Goal: Information Seeking & Learning: Learn about a topic

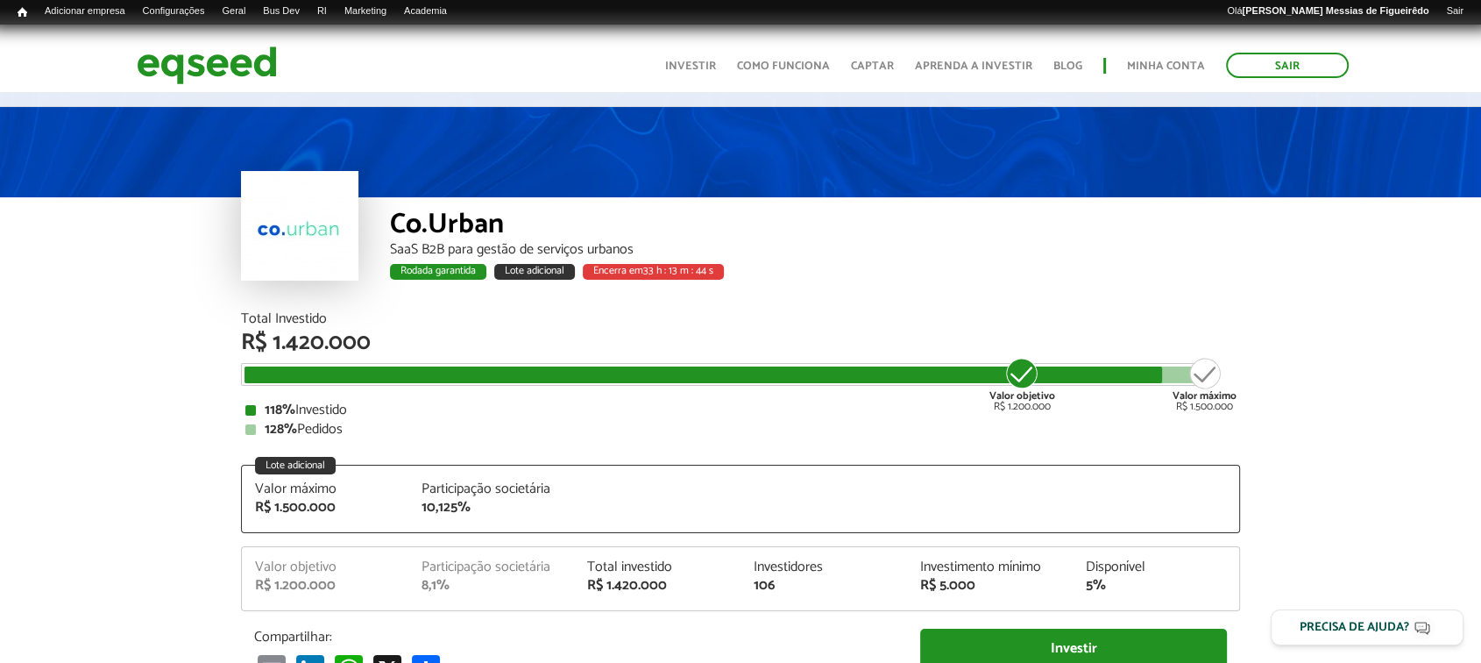
scroll to position [8, 0]
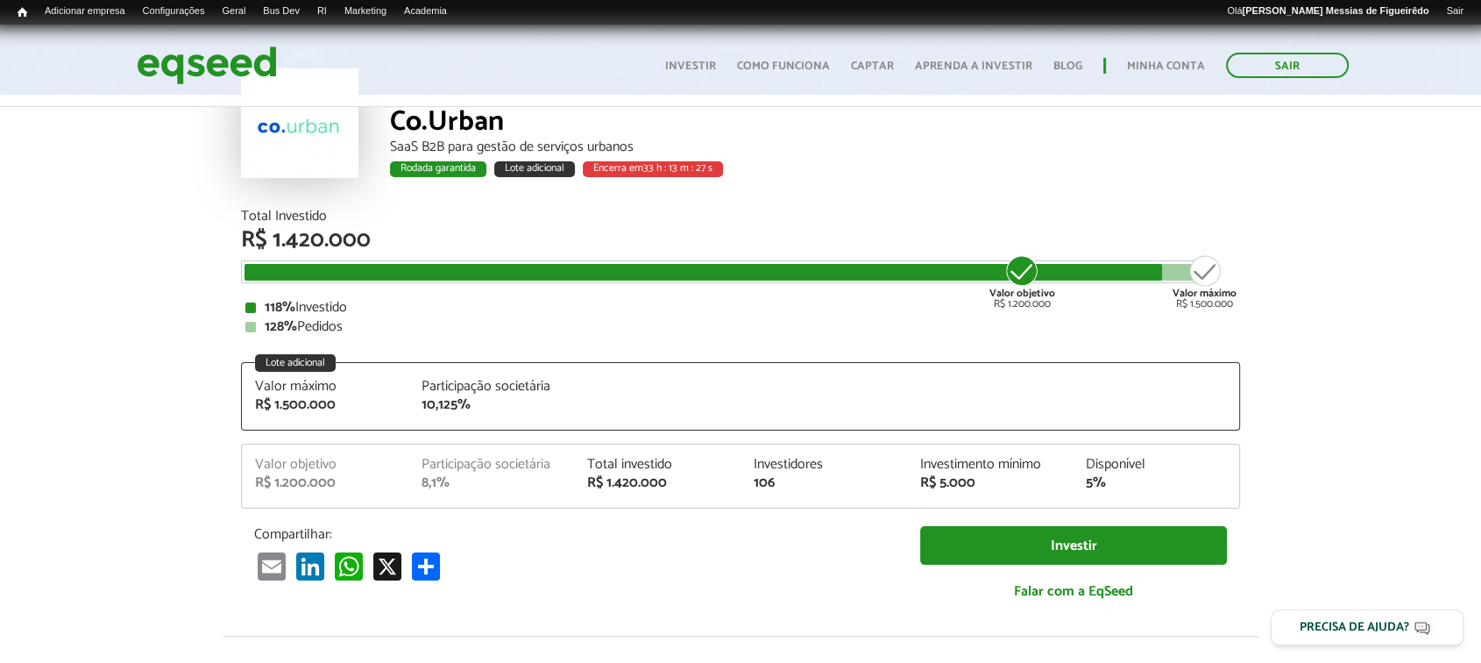
scroll to position [0, 0]
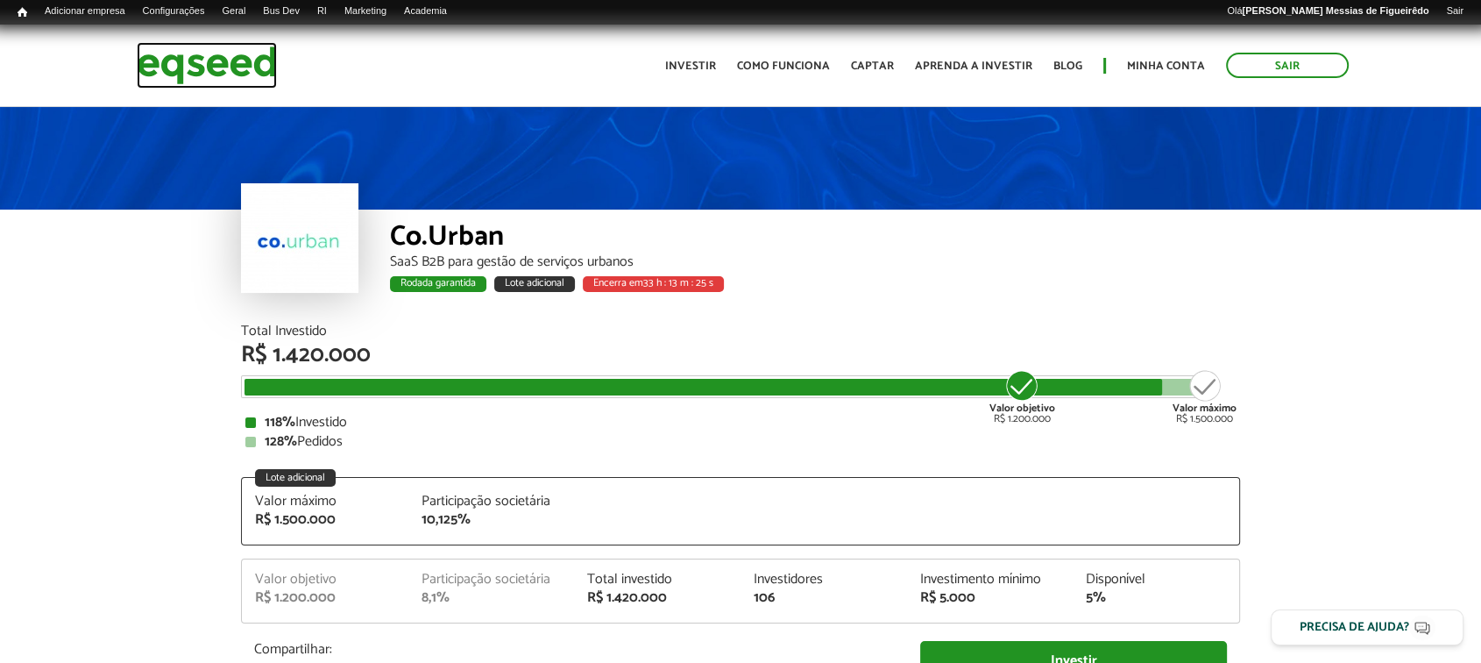
click at [178, 61] on img at bounding box center [207, 65] width 140 height 46
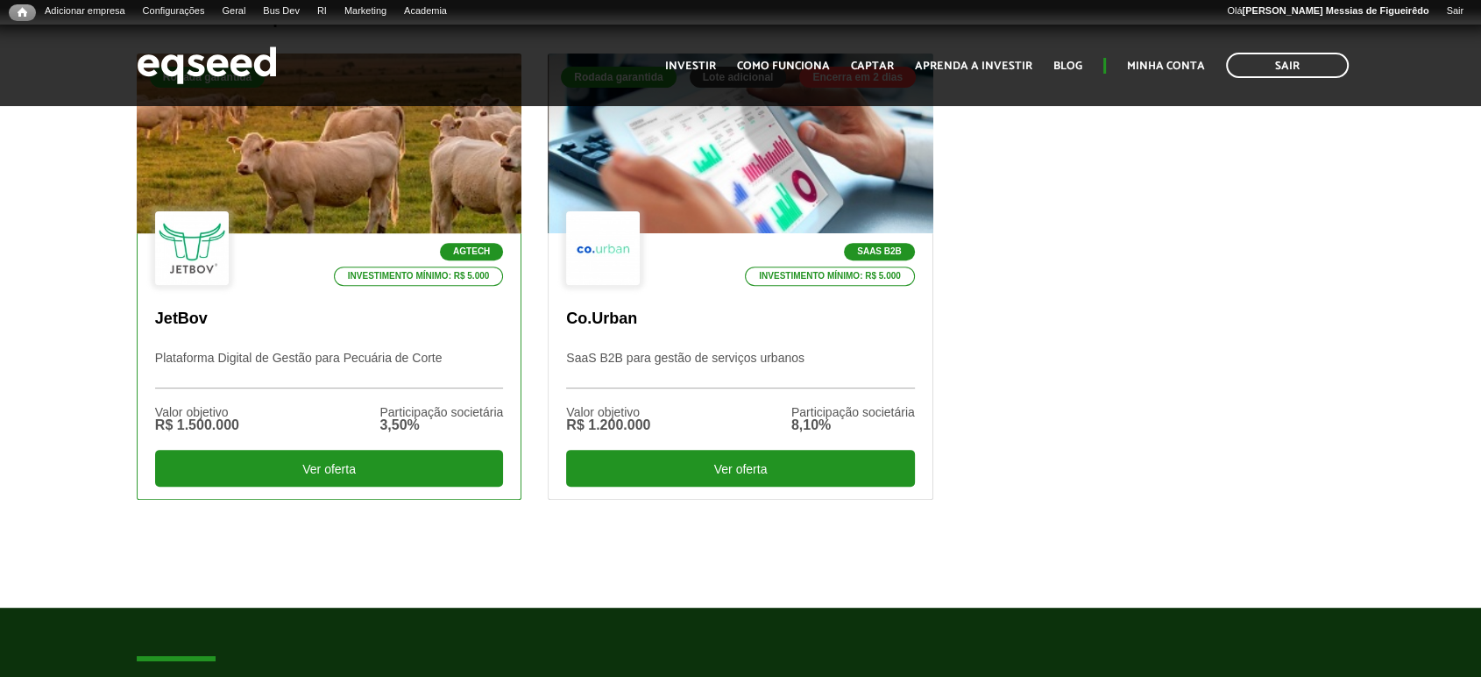
scroll to position [606, 0]
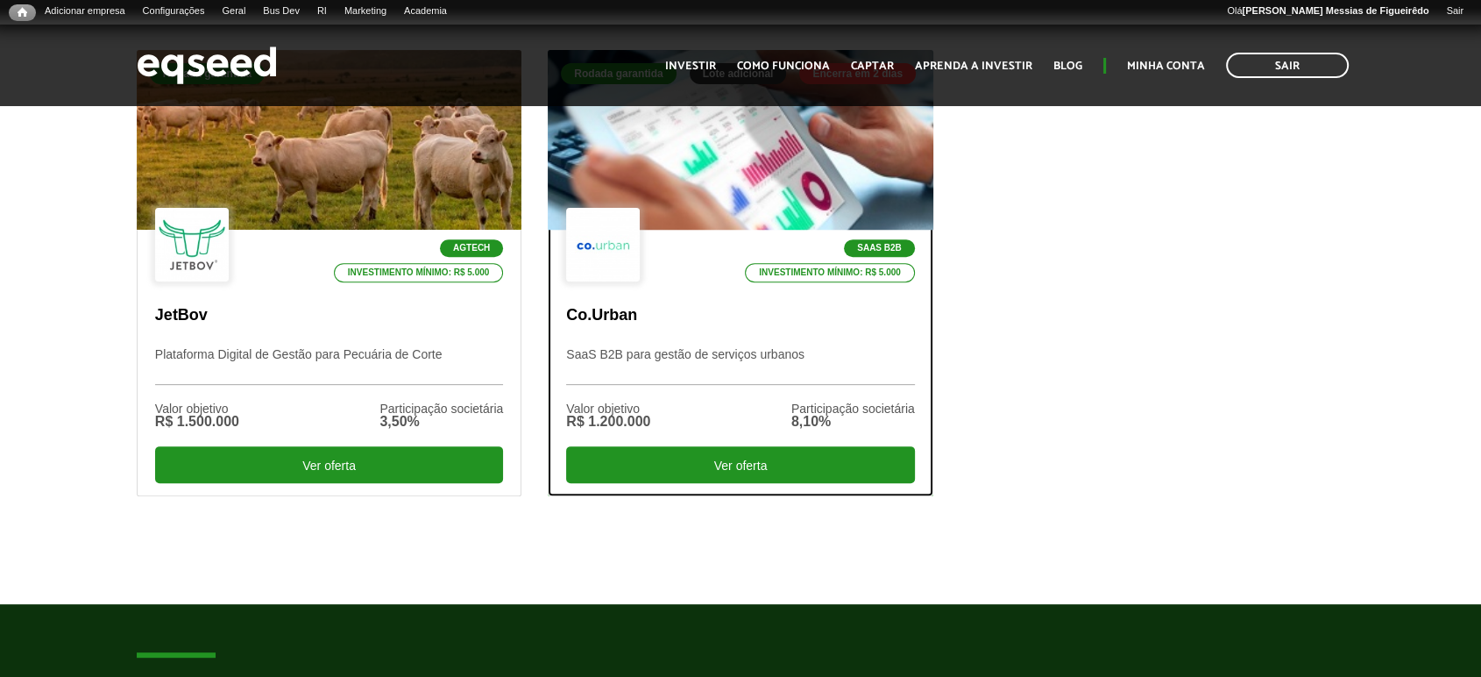
click at [755, 166] on div at bounding box center [740, 140] width 462 height 216
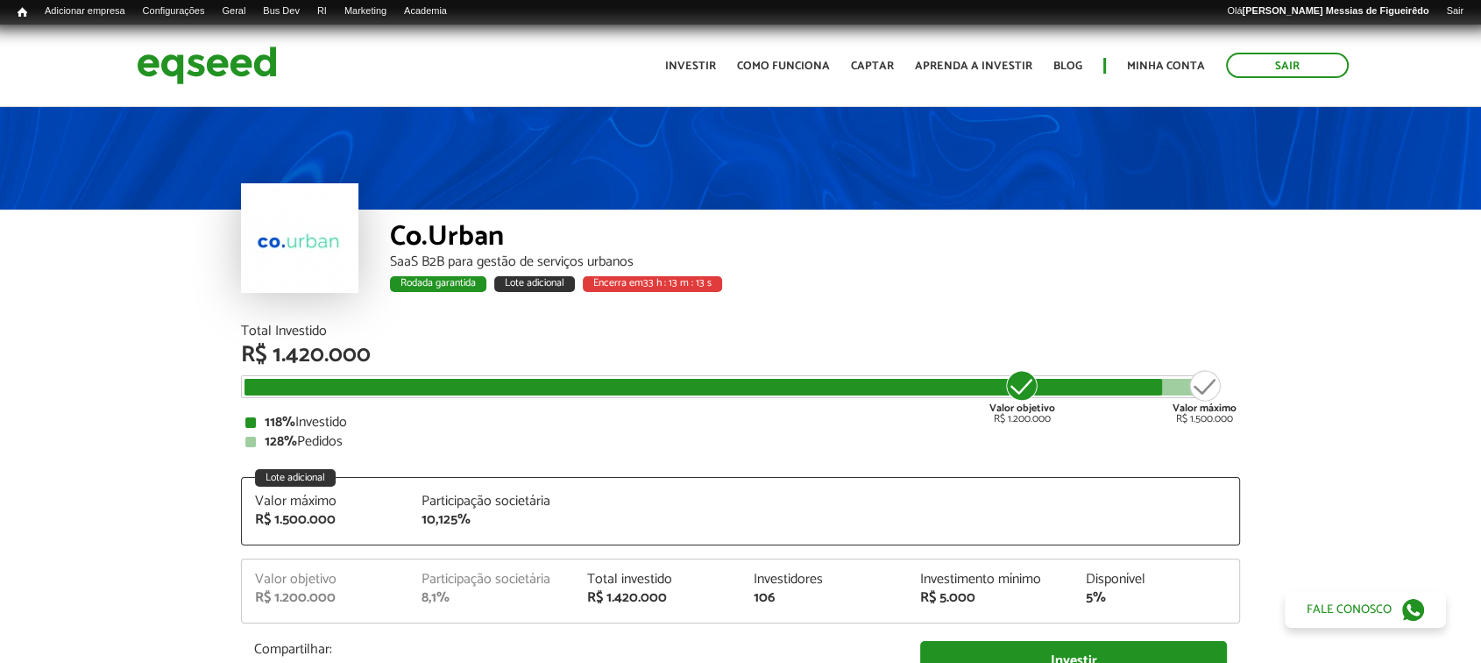
click at [781, 259] on div "SaaS B2B para gestão de serviços urbanos" at bounding box center [815, 262] width 850 height 14
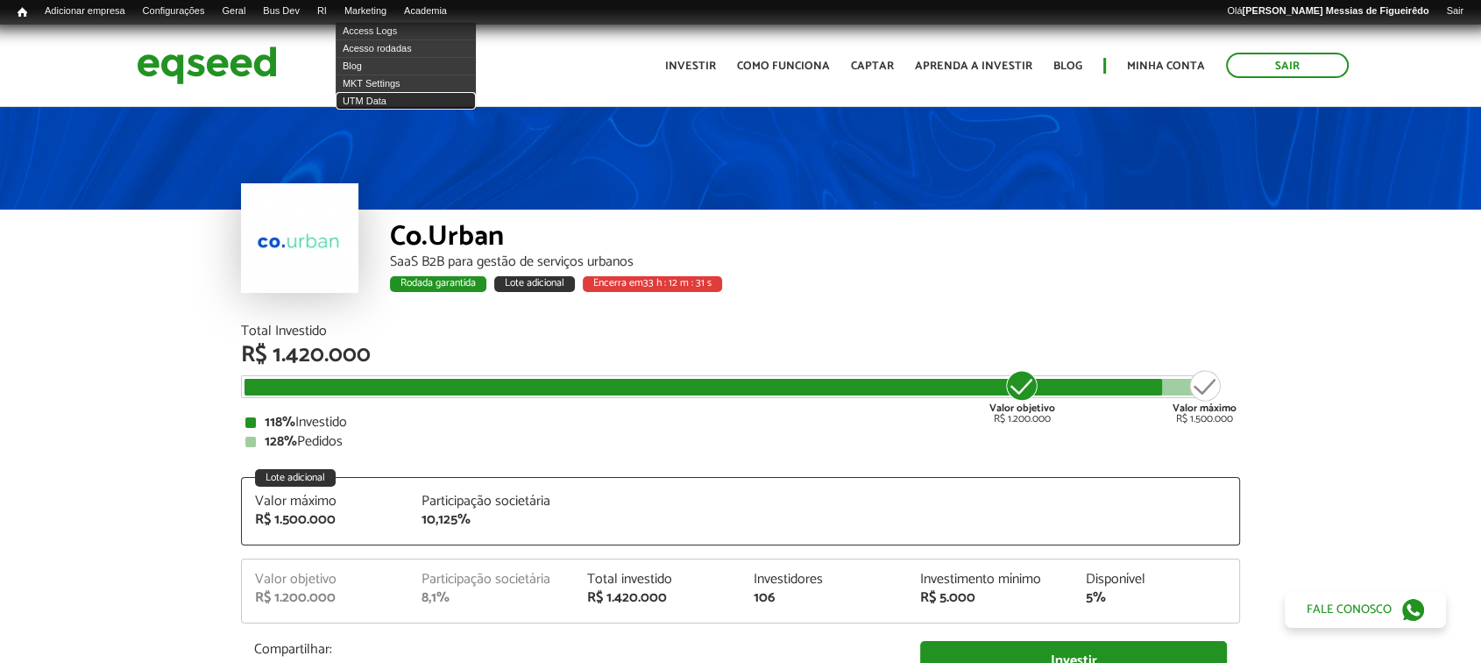
click at [373, 103] on link "UTM Data" at bounding box center [406, 101] width 140 height 18
